Goal: Task Accomplishment & Management: Understand process/instructions

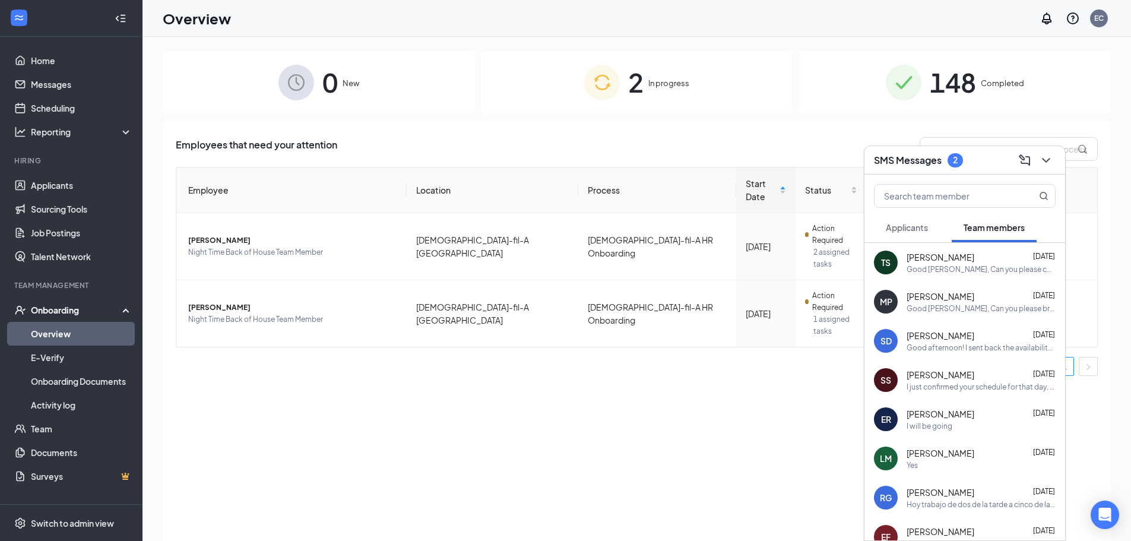
click at [921, 236] on button "Applicants" at bounding box center [907, 228] width 66 height 30
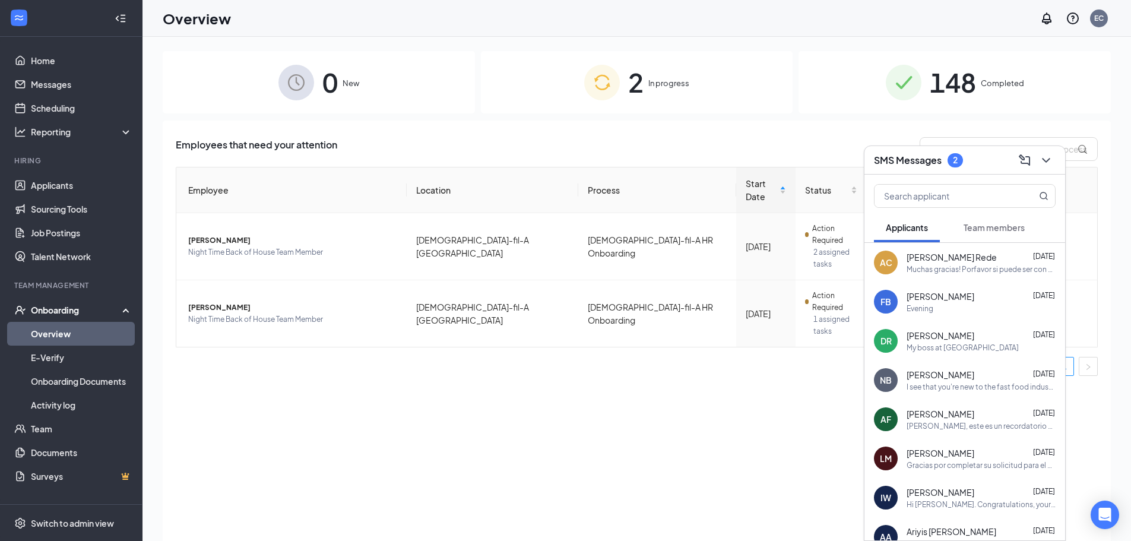
click at [1006, 227] on span "Team members" at bounding box center [994, 227] width 61 height 11
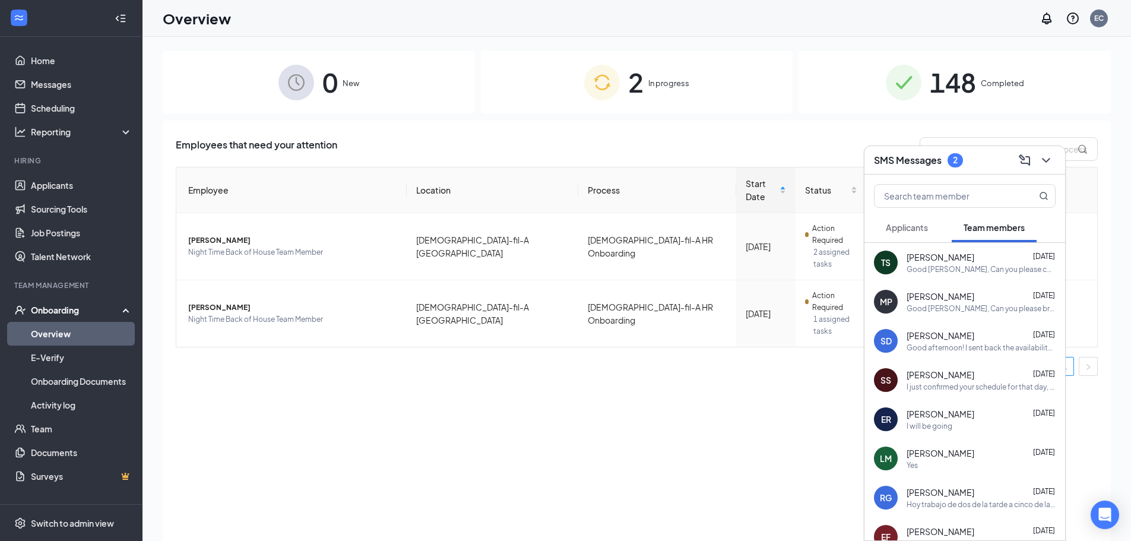
click at [573, 403] on div "Employees that need your attention Employee Location Process Start Date Status …" at bounding box center [637, 346] width 948 height 450
click at [1049, 161] on icon "ChevronDown" at bounding box center [1046, 160] width 14 height 14
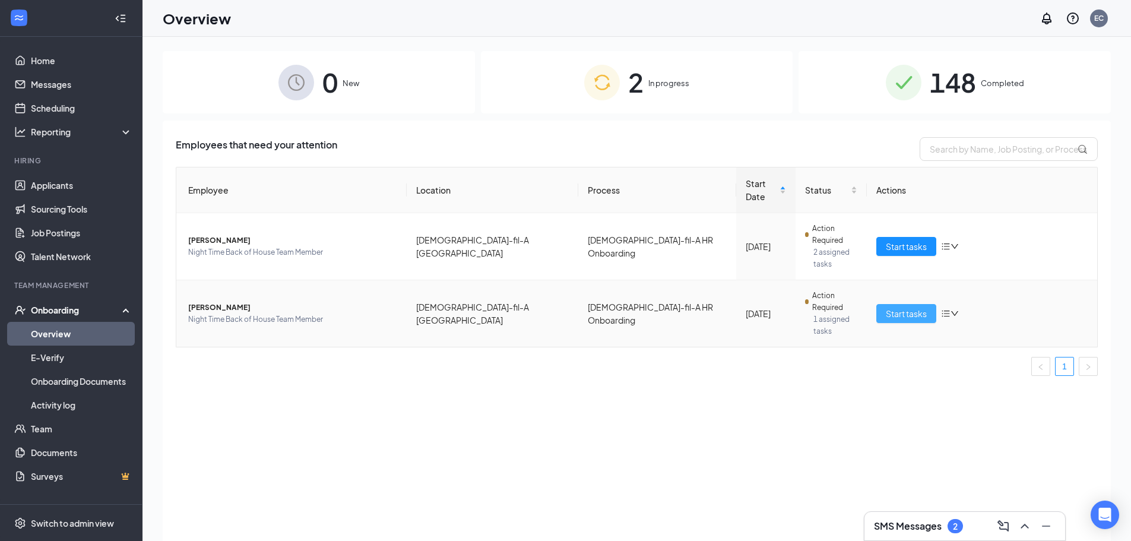
click at [918, 307] on span "Start tasks" at bounding box center [906, 313] width 41 height 13
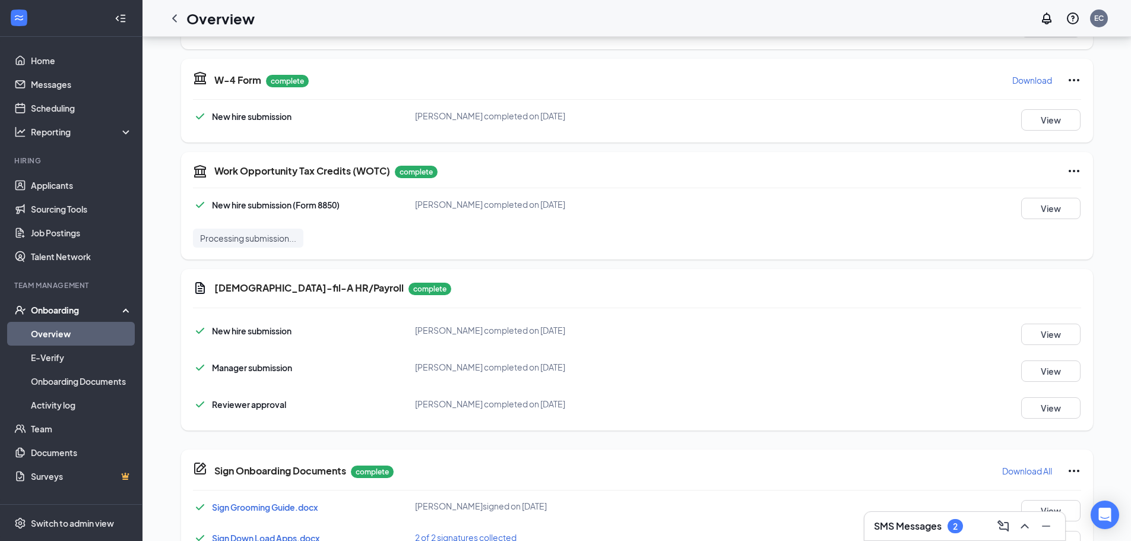
scroll to position [536, 0]
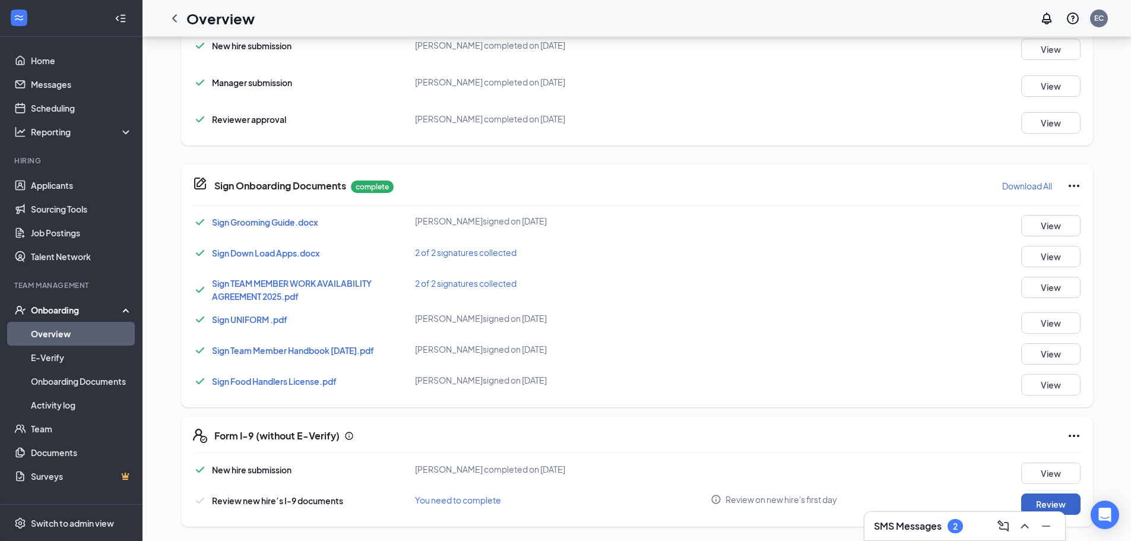
click at [1069, 503] on button "Review" at bounding box center [1050, 503] width 59 height 21
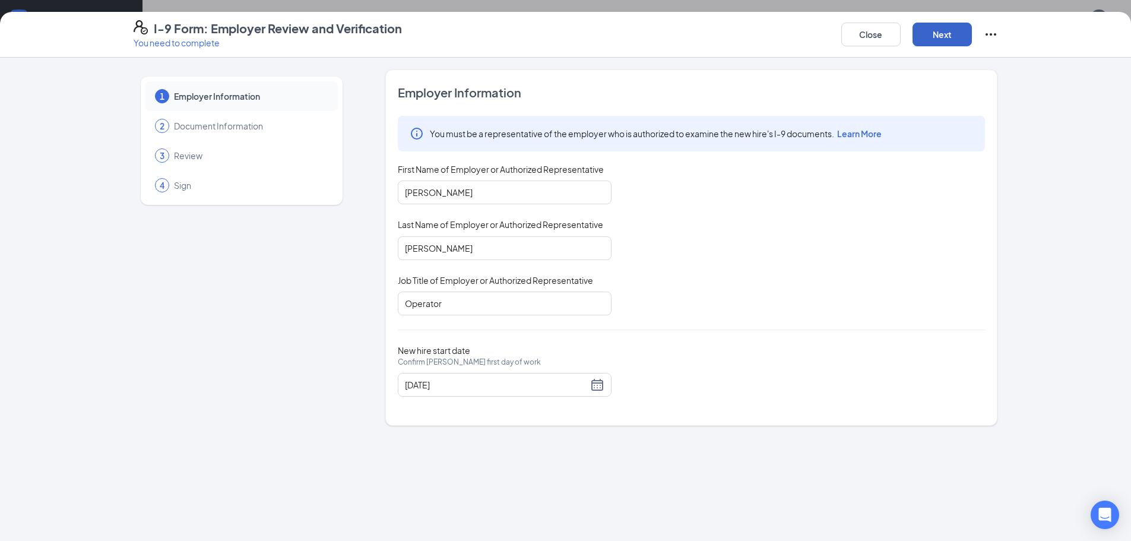
click at [926, 43] on button "Next" at bounding box center [941, 35] width 59 height 24
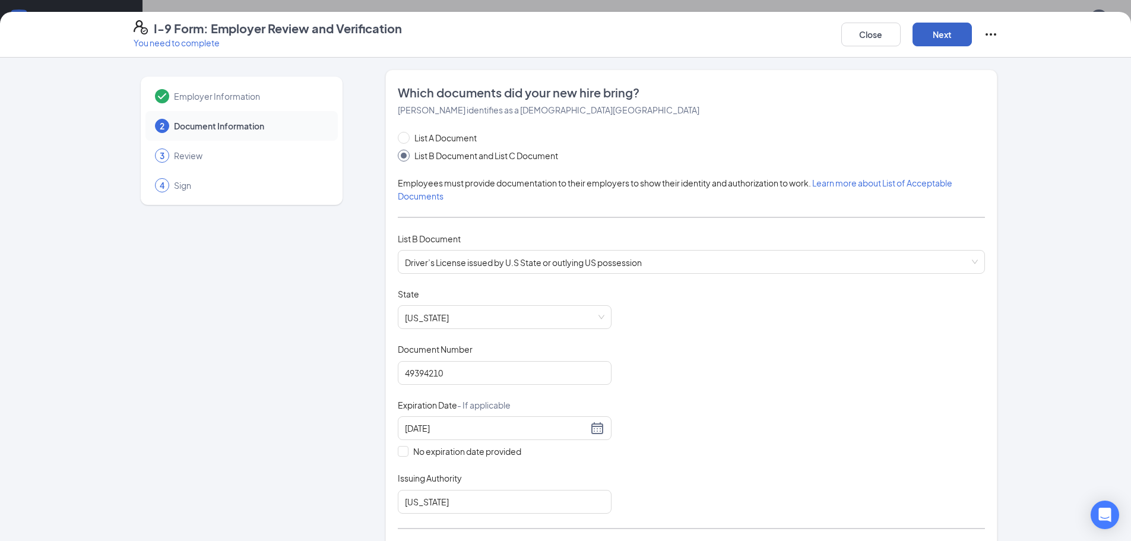
click at [926, 43] on button "Next" at bounding box center [941, 35] width 59 height 24
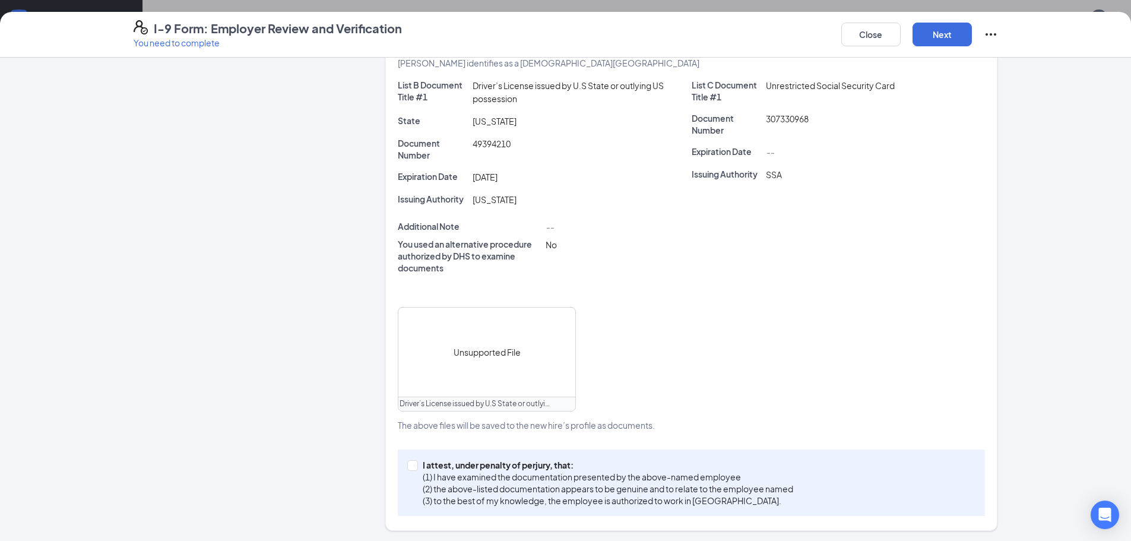
scroll to position [226, 0]
click at [407, 464] on input "I attest, under penalty of [PERSON_NAME], that: (1) I have examined the documen…" at bounding box center [411, 462] width 8 height 8
checkbox input "true"
click at [964, 40] on button "Next" at bounding box center [941, 35] width 59 height 24
click at [961, 41] on button "Next" at bounding box center [941, 35] width 59 height 24
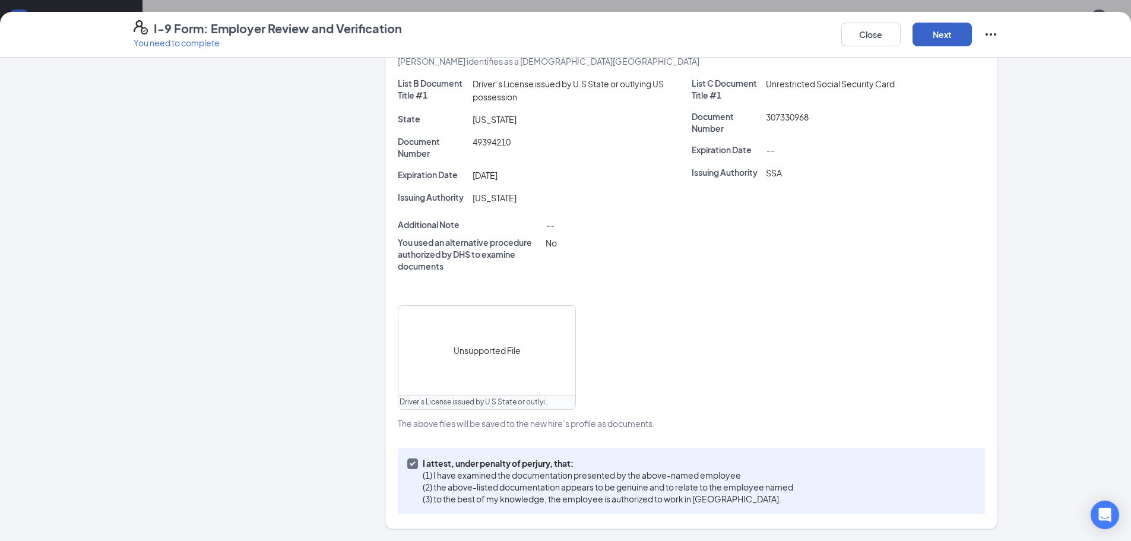
click at [940, 23] on button "Next" at bounding box center [941, 35] width 59 height 24
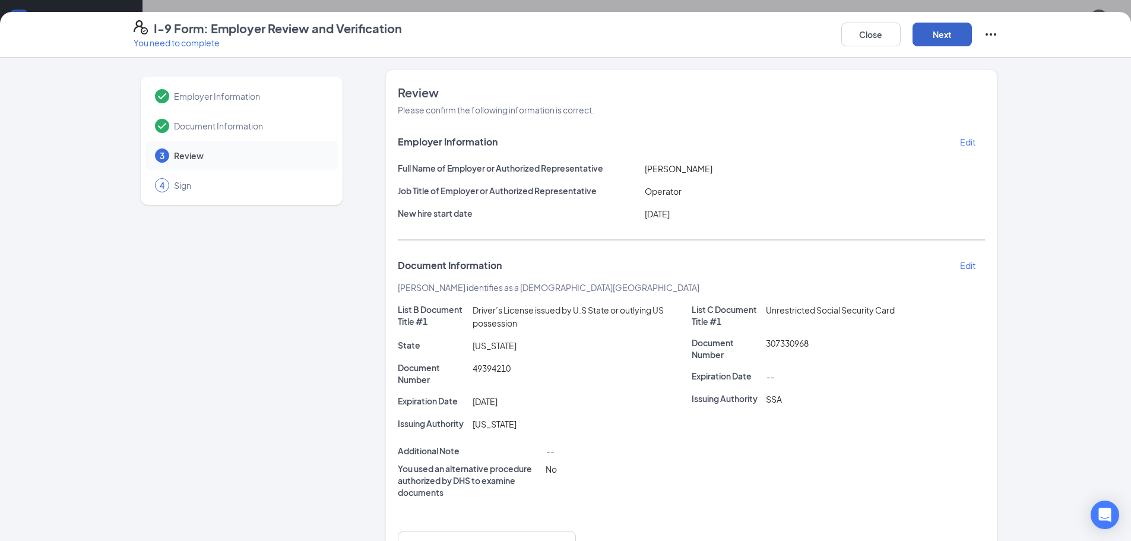
click at [949, 33] on button "Next" at bounding box center [941, 35] width 59 height 24
click at [889, 37] on button "Close" at bounding box center [870, 35] width 59 height 24
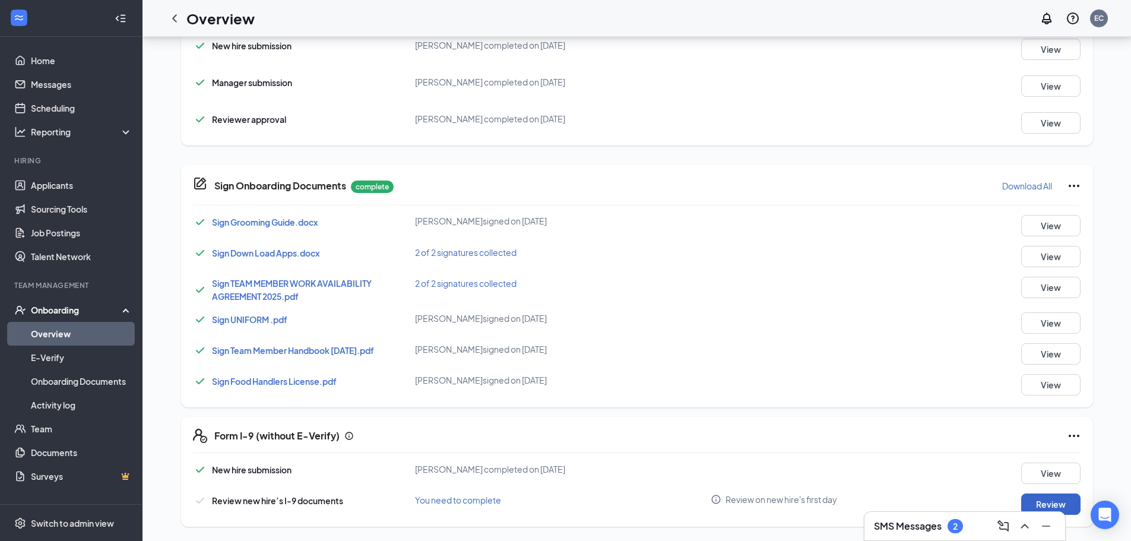
click at [1048, 508] on button "Review" at bounding box center [1050, 503] width 59 height 21
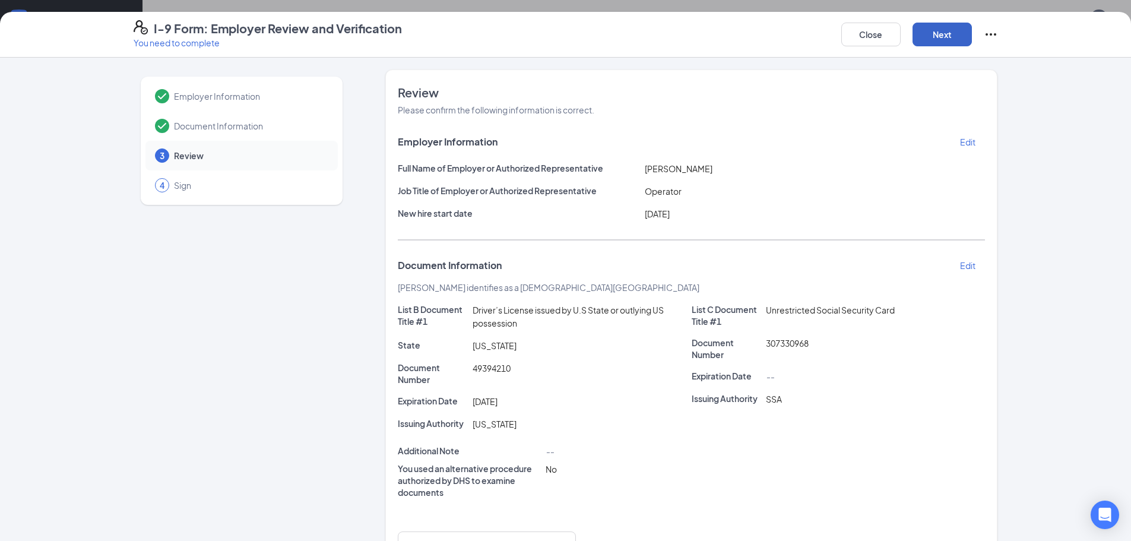
click at [939, 39] on button "Next" at bounding box center [941, 35] width 59 height 24
click at [891, 34] on button "Close" at bounding box center [870, 35] width 59 height 24
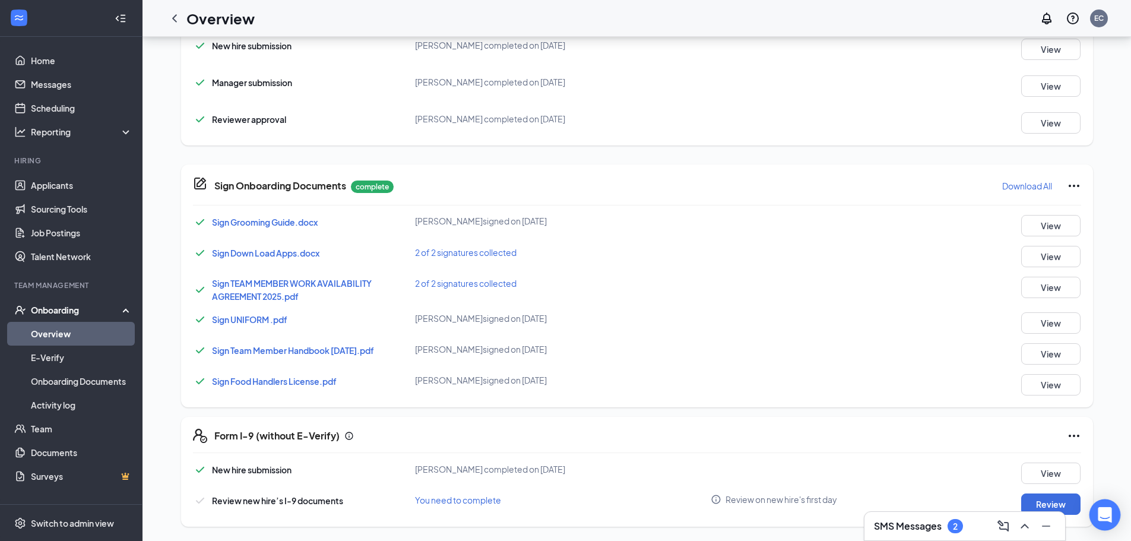
click at [1098, 515] on div "Open Intercom Messenger" at bounding box center [1104, 514] width 31 height 31
